Goal: Use online tool/utility

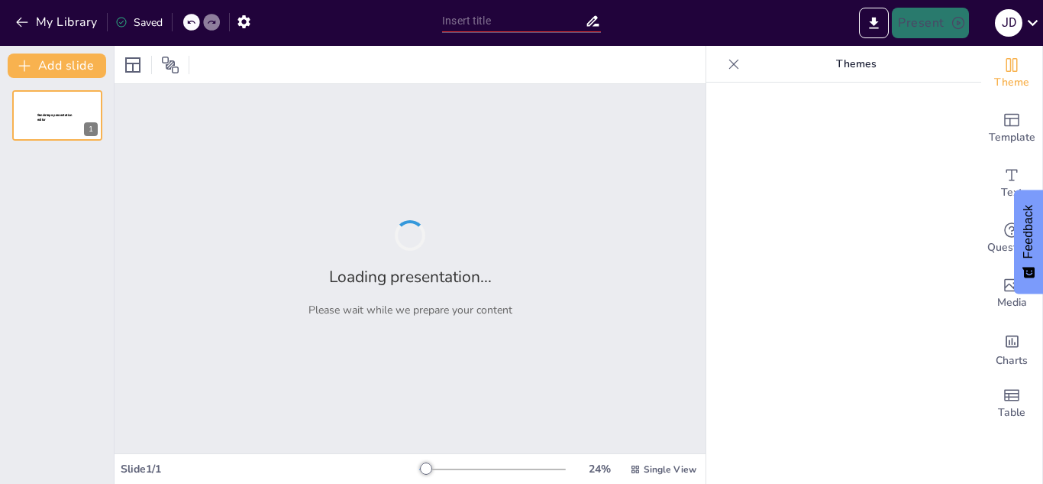
type input "Obligaciones de Inscripción como Contribuyentes de IVA y Renta en [GEOGRAPHIC_D…"
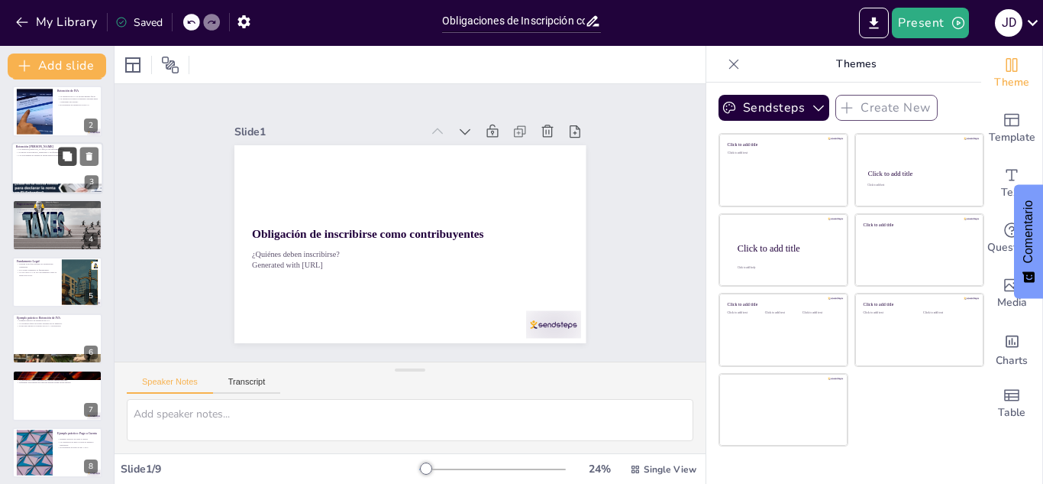
click at [68, 215] on icon at bounding box center [67, 213] width 9 height 9
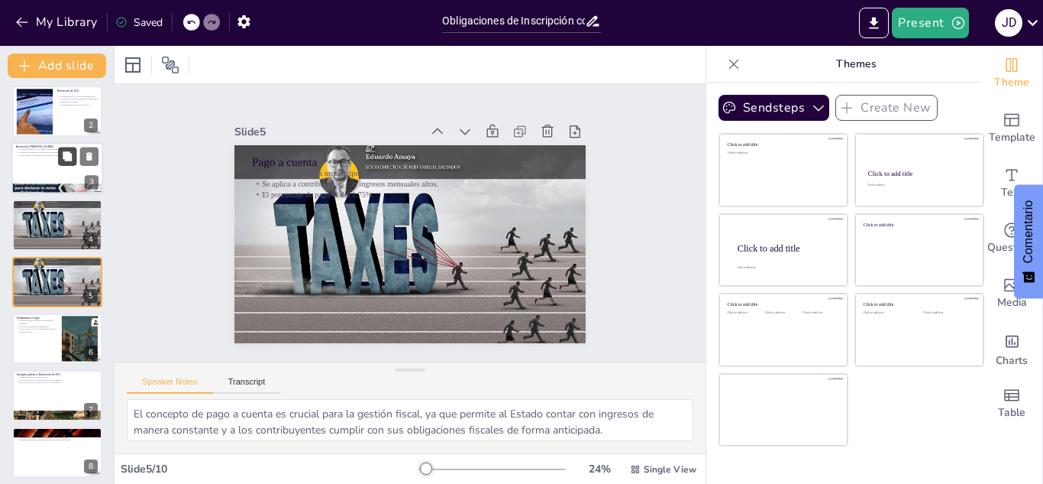
scroll to position [62, 0]
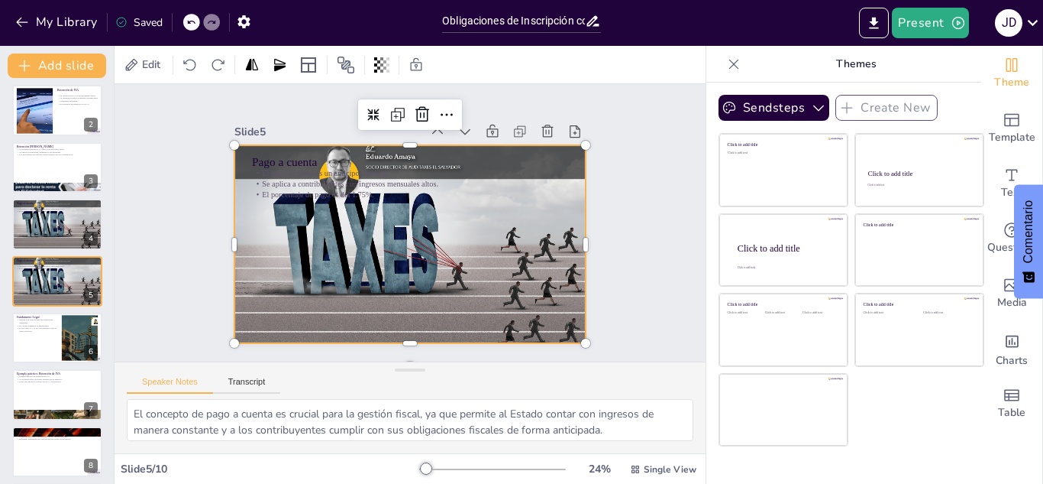
click at [303, 251] on div at bounding box center [408, 243] width 373 height 255
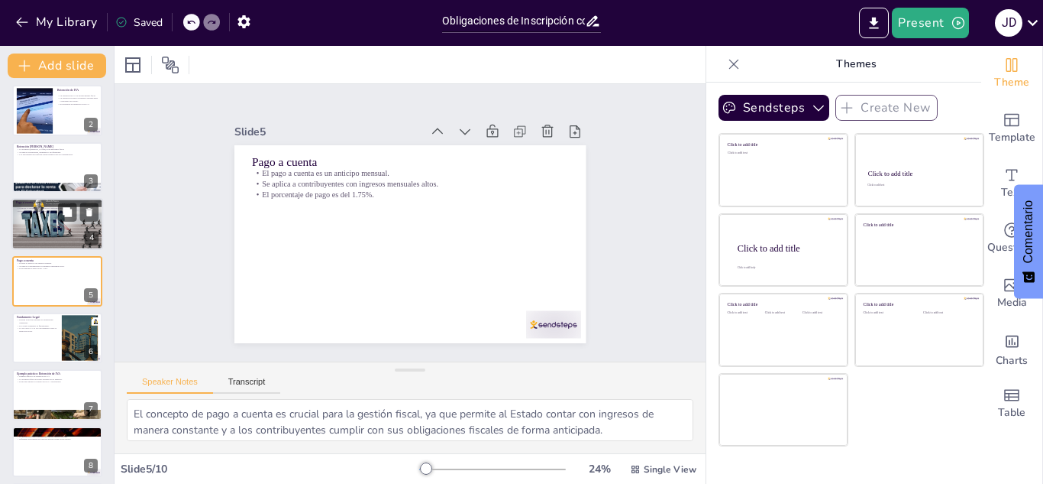
click at [67, 240] on div at bounding box center [57, 224] width 92 height 57
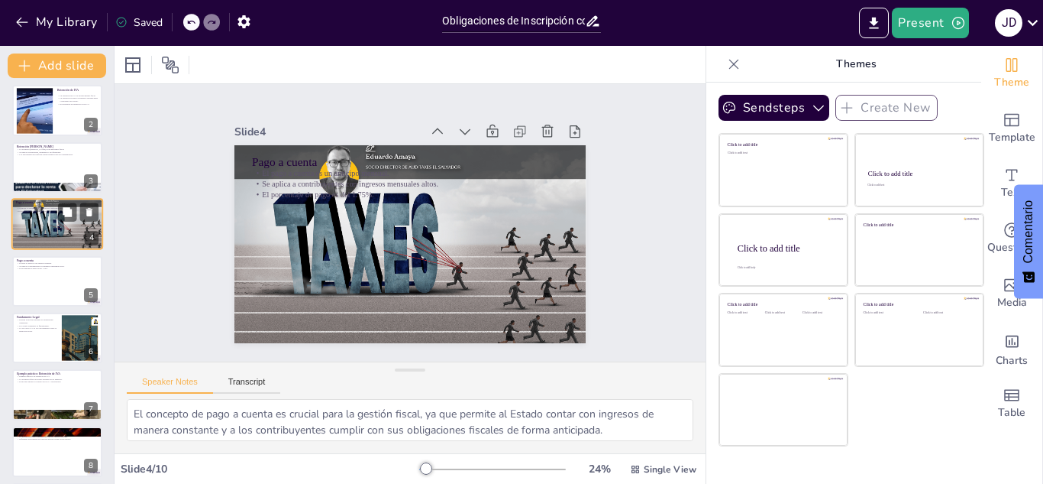
scroll to position [5, 0]
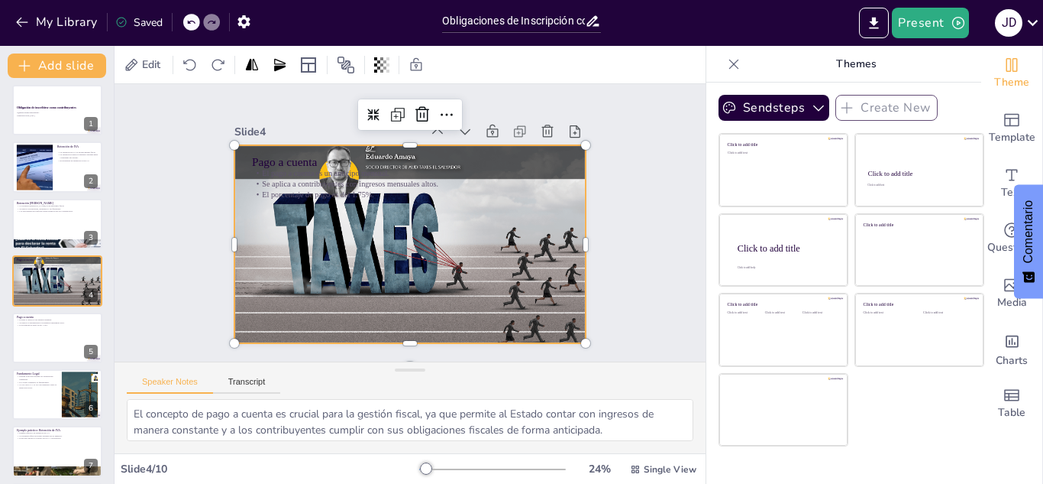
click at [280, 261] on div at bounding box center [410, 244] width 351 height 220
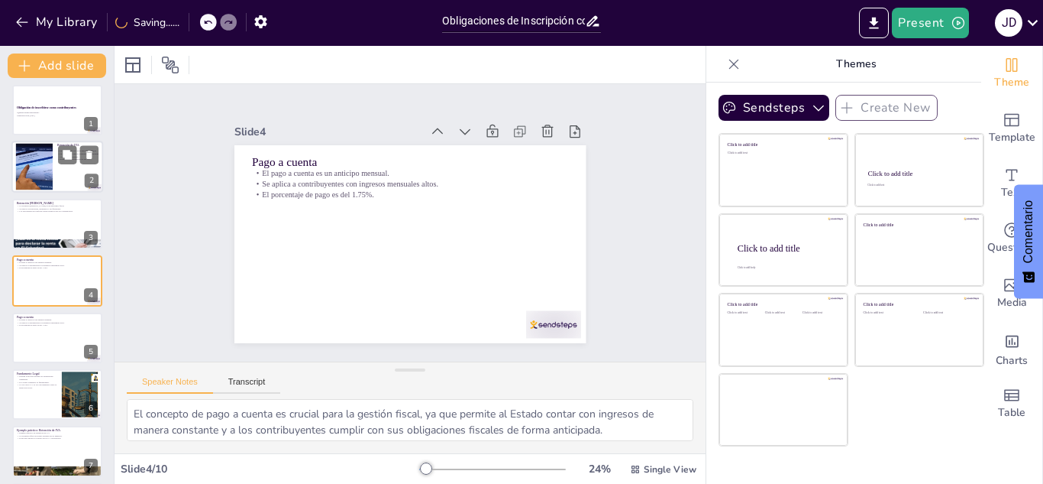
click at [63, 189] on div at bounding box center [57, 167] width 92 height 52
type textarea "La retención de IVA es fundamental para el sistema fiscal, ya que permite al Es…"
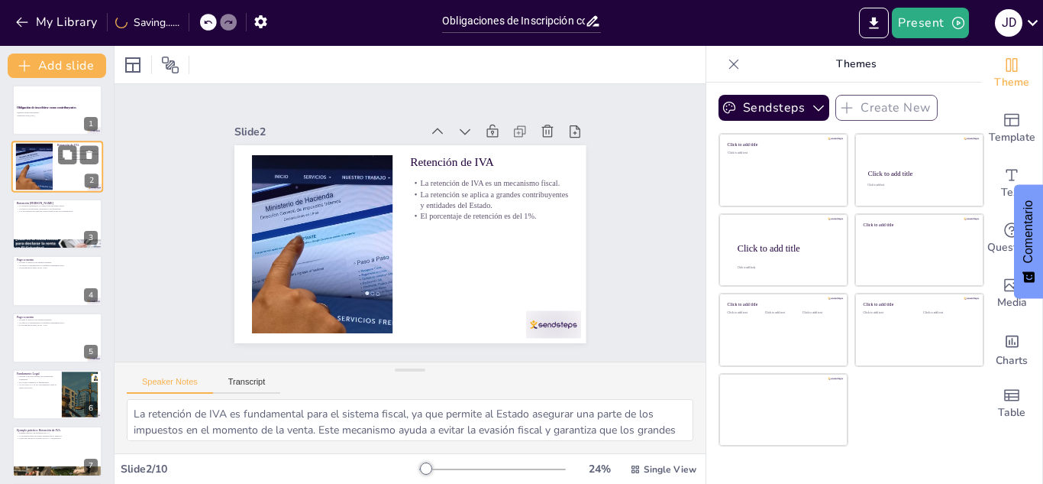
scroll to position [0, 0]
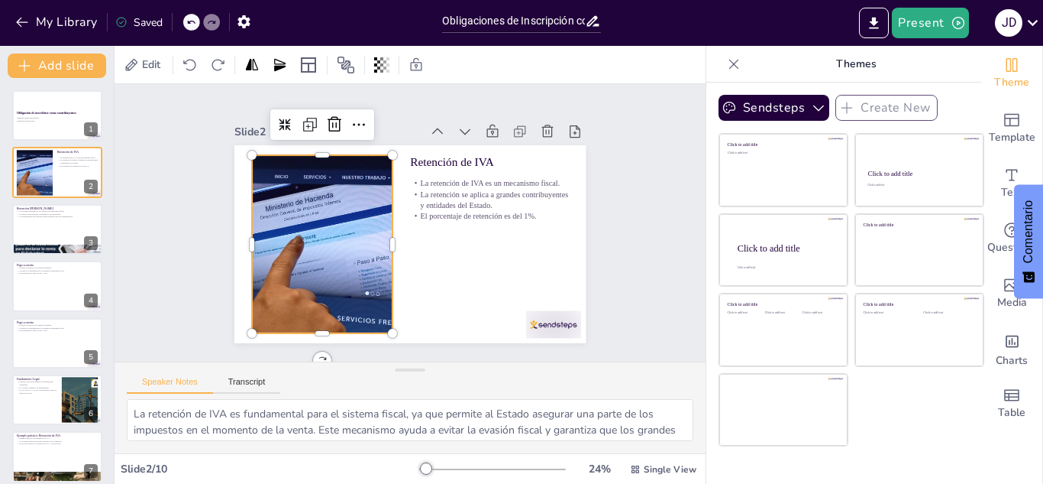
click at [364, 221] on div at bounding box center [320, 225] width 348 height 240
click at [45, 115] on div "Obligación de inscribirse como contribuyentes" at bounding box center [57, 112] width 83 height 7
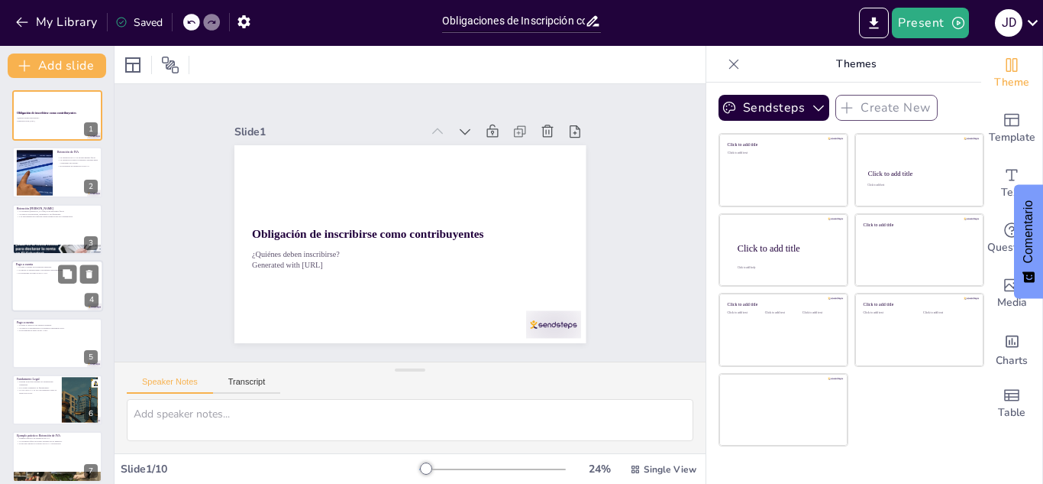
scroll to position [181, 0]
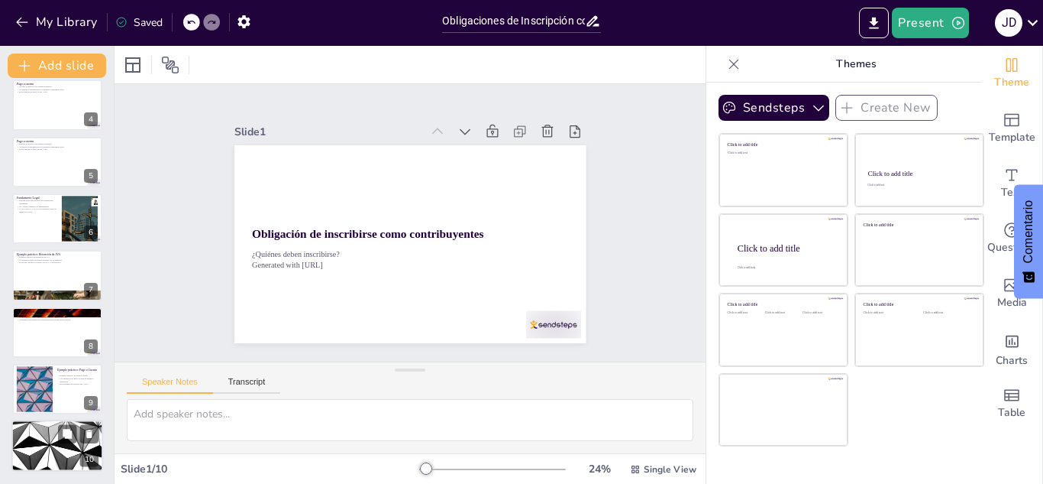
click at [76, 468] on div at bounding box center [57, 446] width 92 height 52
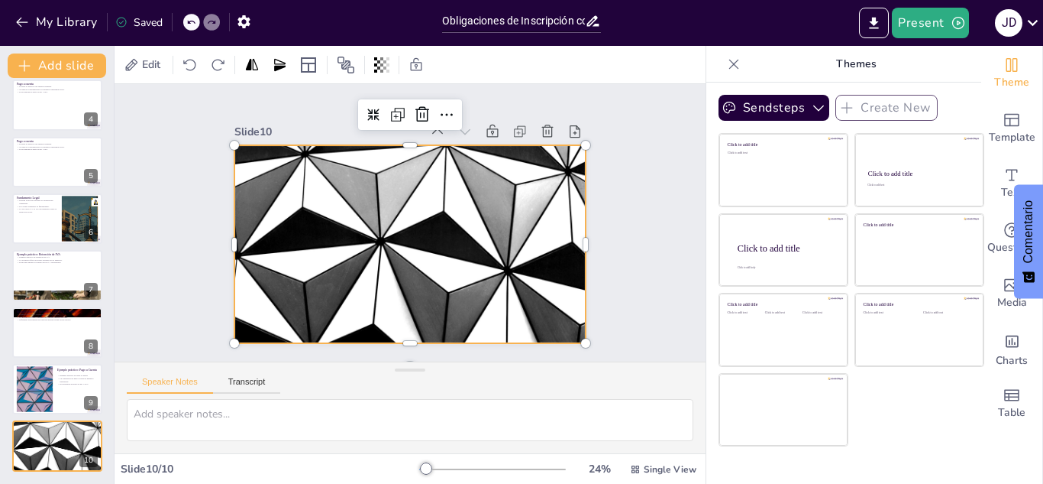
click at [425, 193] on div at bounding box center [408, 245] width 370 height 234
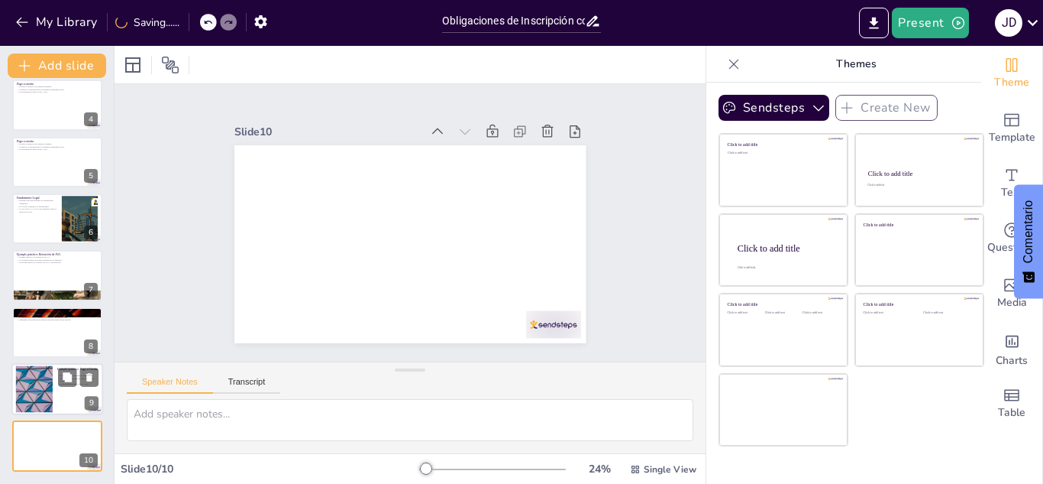
click at [50, 396] on div at bounding box center [34, 389] width 83 height 47
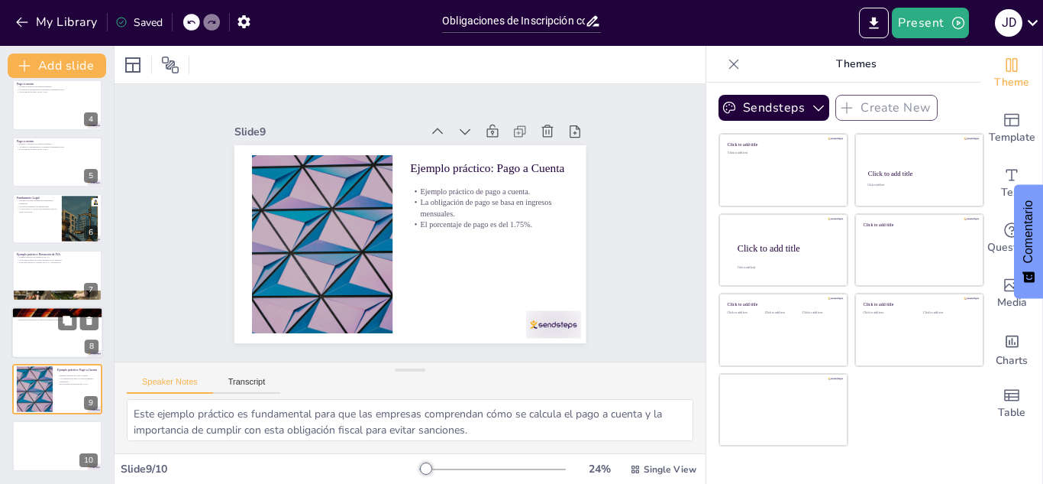
click at [52, 341] on div at bounding box center [57, 332] width 92 height 52
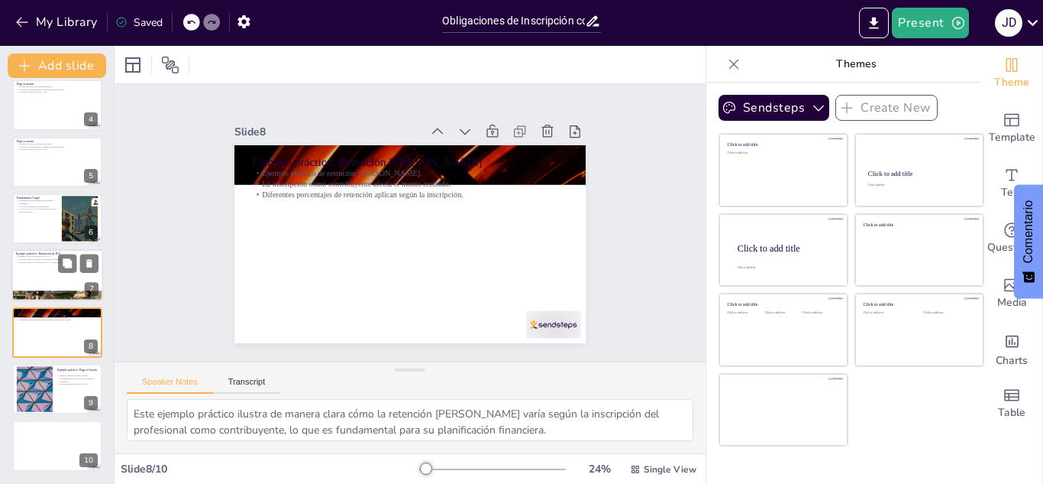
click at [40, 275] on div at bounding box center [57, 276] width 92 height 52
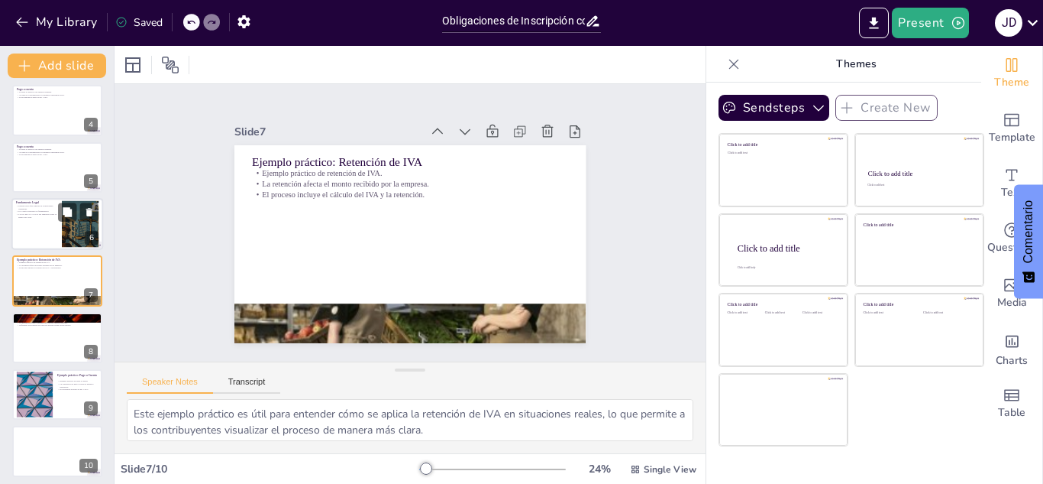
click at [43, 231] on div at bounding box center [57, 224] width 92 height 52
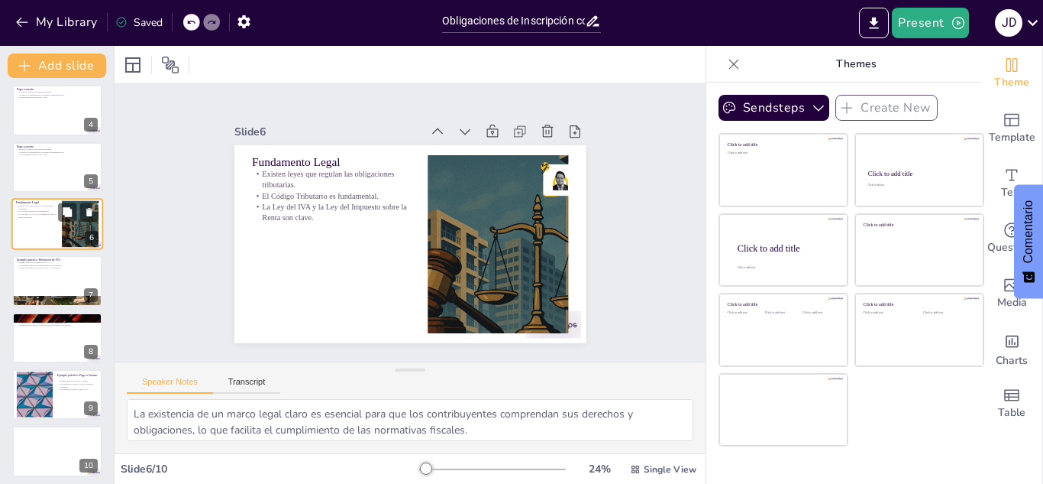
scroll to position [119, 0]
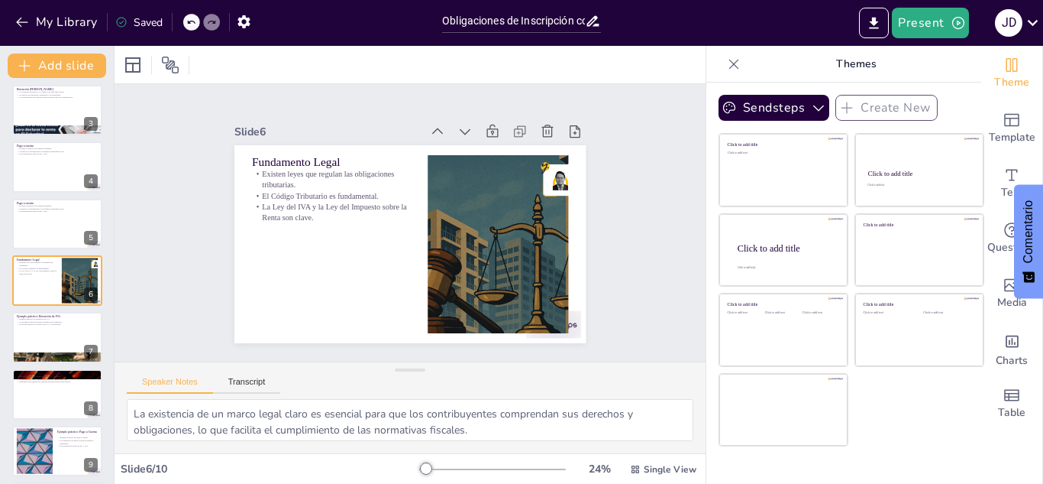
click at [42, 193] on div "Obligación de inscribirse como contribuyentes ¿Quiénes deben inscribirse? Gener…" at bounding box center [57, 252] width 114 height 562
click at [47, 166] on div at bounding box center [57, 167] width 92 height 52
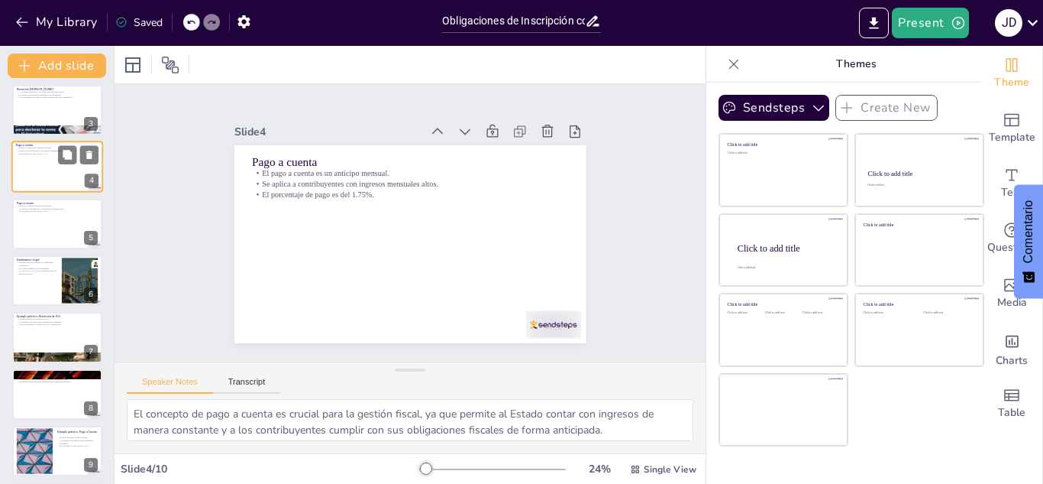
scroll to position [5, 0]
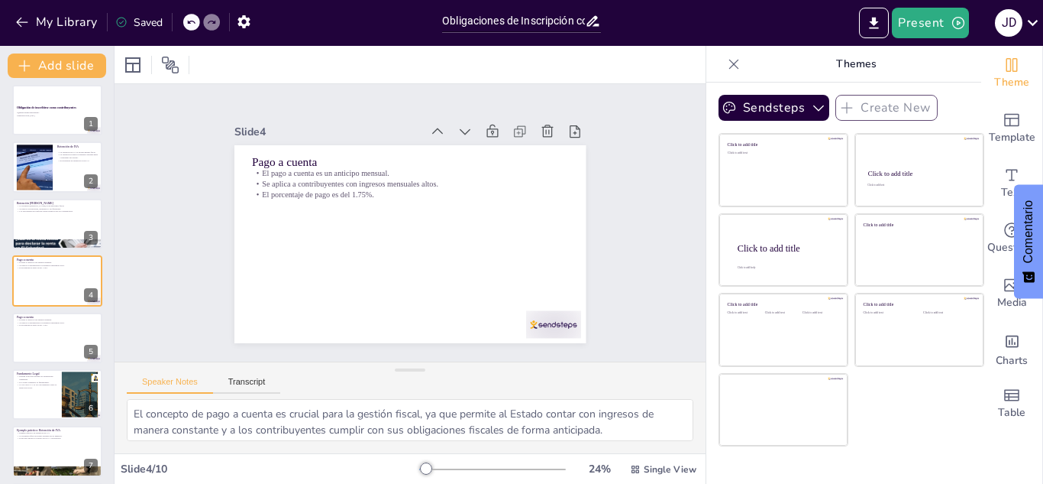
click at [52, 137] on div "Obligación de inscribirse como contribuyentes ¿Quiénes deben inscribirse? Gener…" at bounding box center [57, 366] width 114 height 562
click at [79, 166] on div at bounding box center [57, 167] width 92 height 52
type textarea "La retención de IVA es fundamental para el sistema fiscal, ya que permite al Es…"
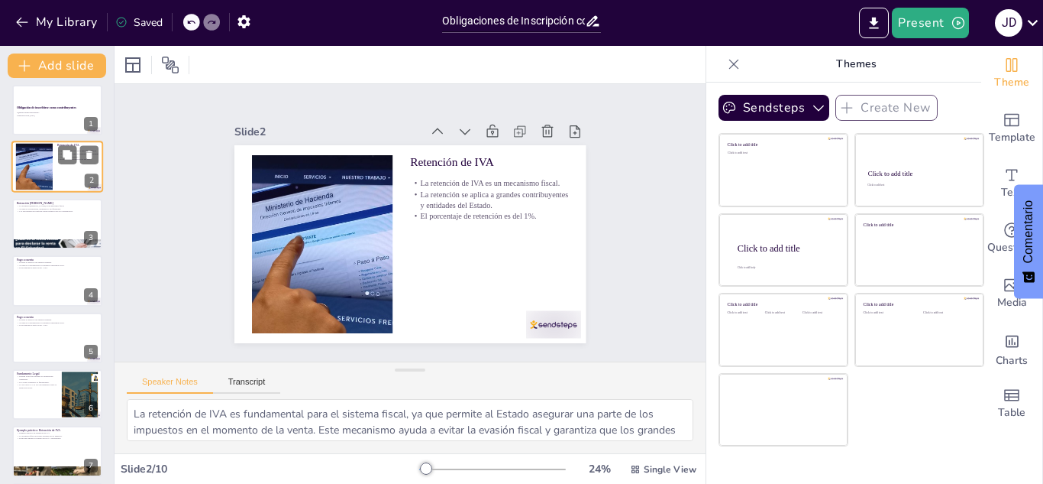
scroll to position [0, 0]
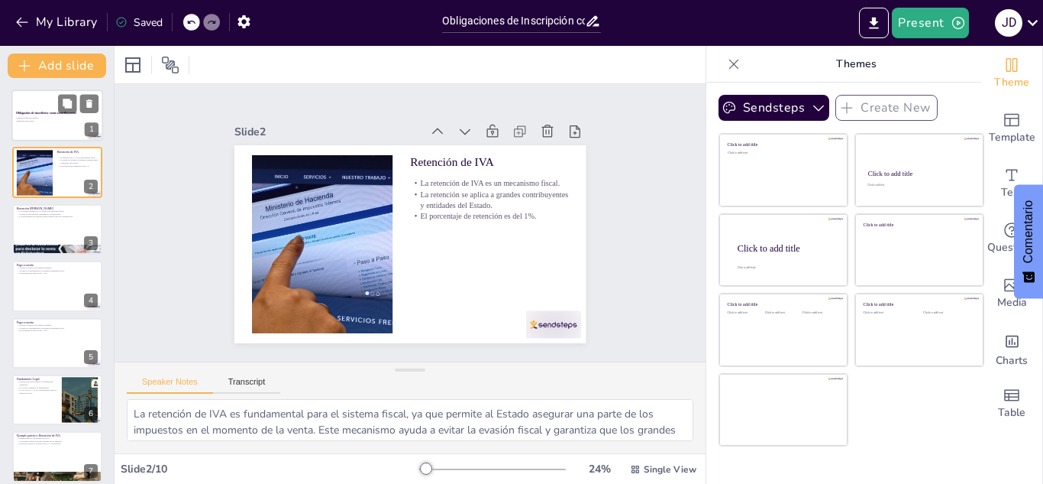
click at [51, 96] on div at bounding box center [57, 115] width 92 height 52
